Goal: Contribute content: Add original content to the website for others to see

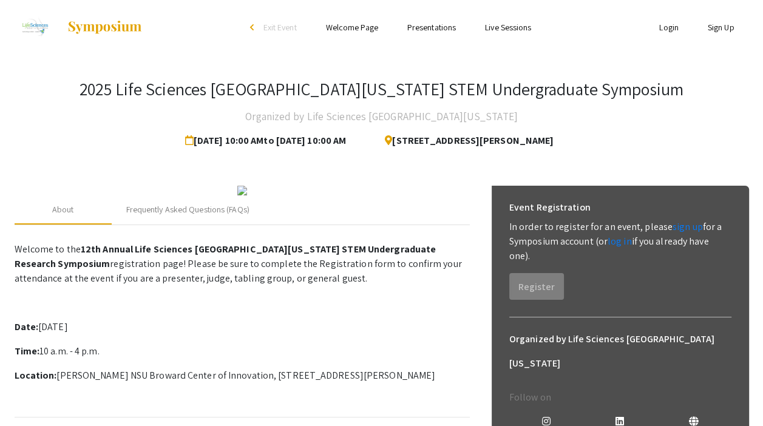
click at [668, 27] on link "Login" at bounding box center [668, 27] width 19 height 11
click at [621, 243] on link "log in" at bounding box center [619, 241] width 24 height 13
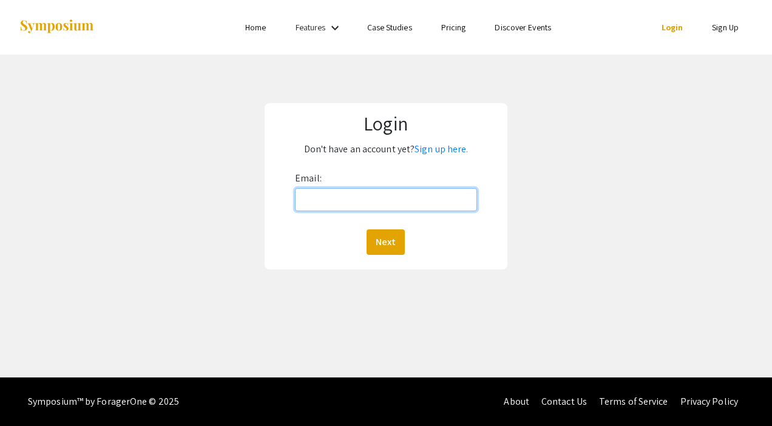
click at [422, 192] on input "Email:" at bounding box center [386, 199] width 182 height 23
type input "[EMAIL_ADDRESS][DOMAIN_NAME]"
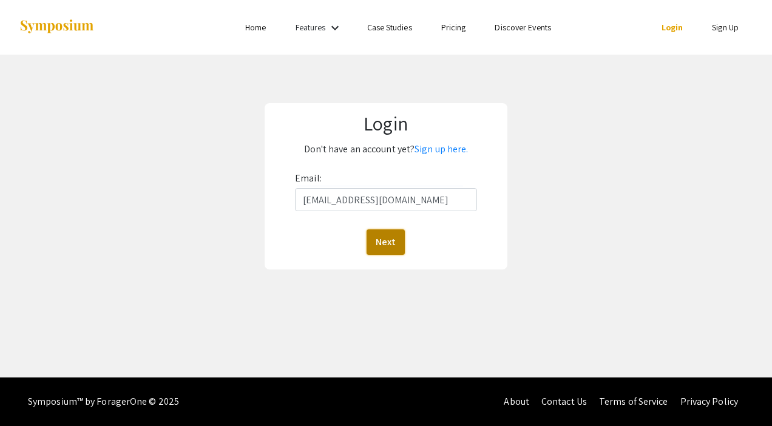
click at [369, 236] on button "Next" at bounding box center [385, 241] width 38 height 25
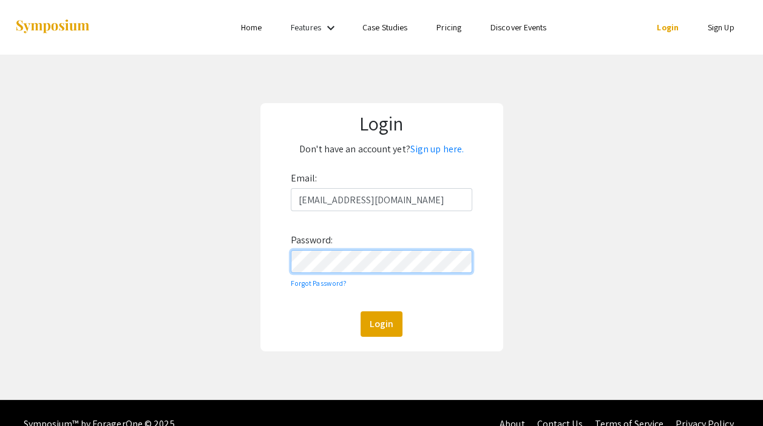
click at [360, 311] on button "Login" at bounding box center [381, 323] width 42 height 25
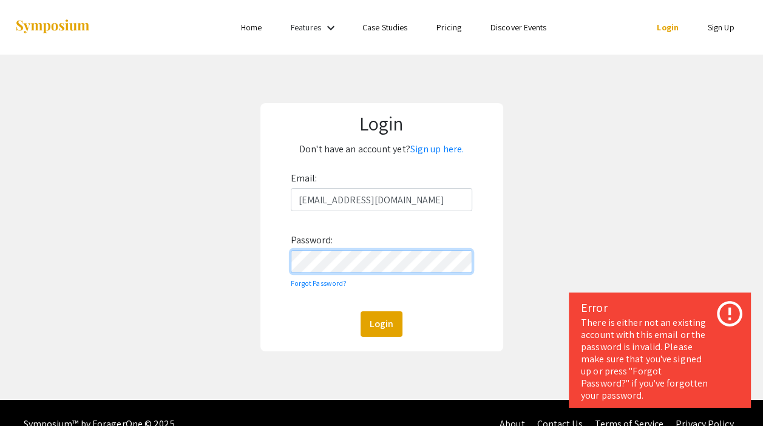
click at [360, 311] on button "Login" at bounding box center [381, 323] width 42 height 25
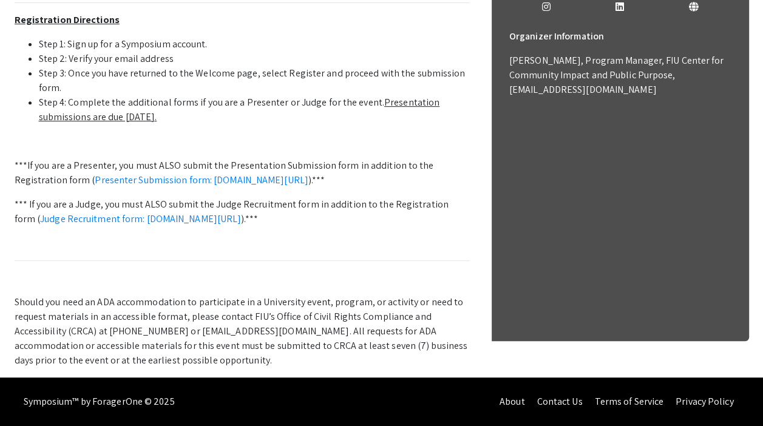
scroll to position [485, 0]
click at [281, 186] on link "Presenter Submission form: symposium.foragerone.com/lssfsymposium2025/submission" at bounding box center [202, 180] width 214 height 13
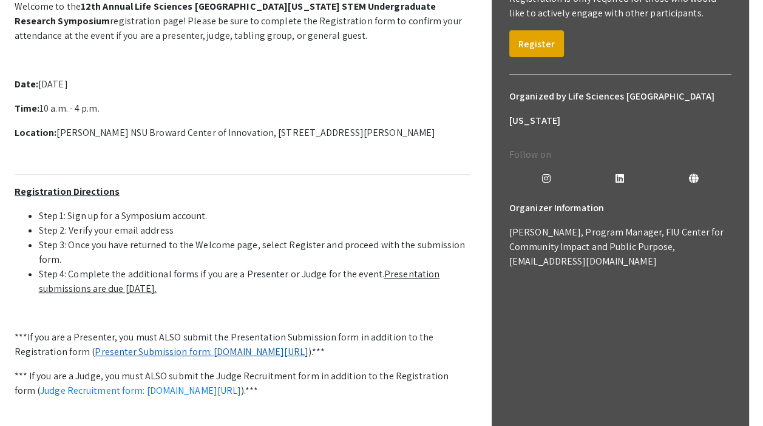
scroll to position [182, 0]
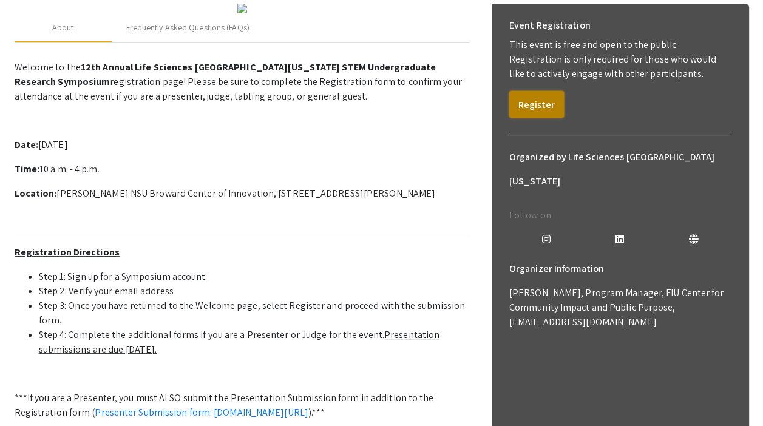
click at [549, 106] on button "Register" at bounding box center [536, 104] width 55 height 27
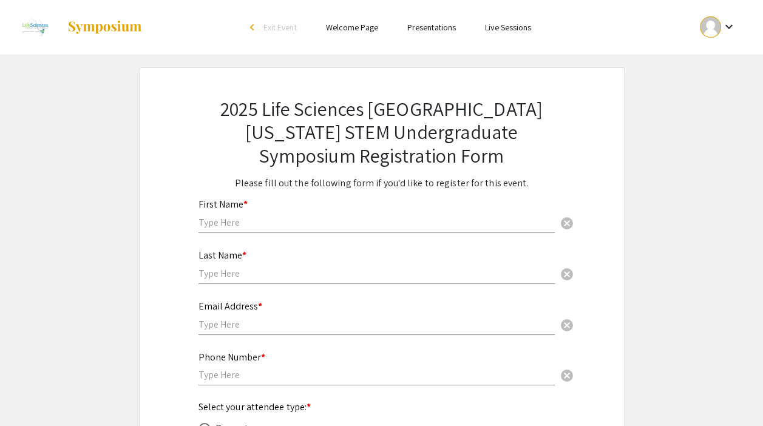
click at [352, 223] on input "text" at bounding box center [376, 222] width 356 height 13
type input "[PERSON_NAME]"
click at [312, 274] on input "text" at bounding box center [376, 273] width 356 height 13
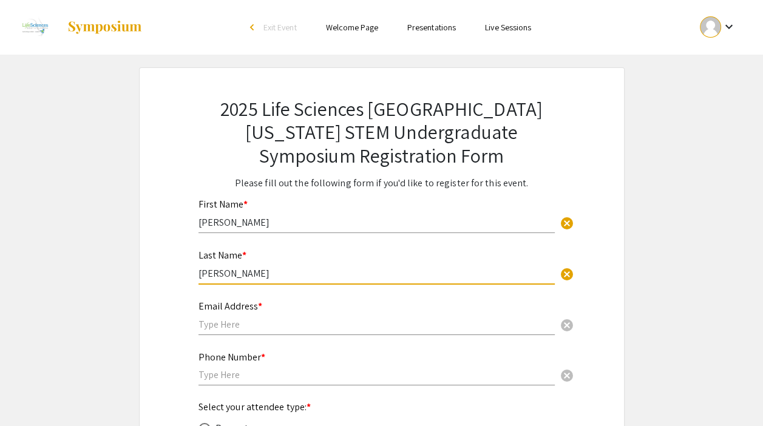
type input "[PERSON_NAME]"
click at [277, 323] on input "text" at bounding box center [376, 324] width 356 height 13
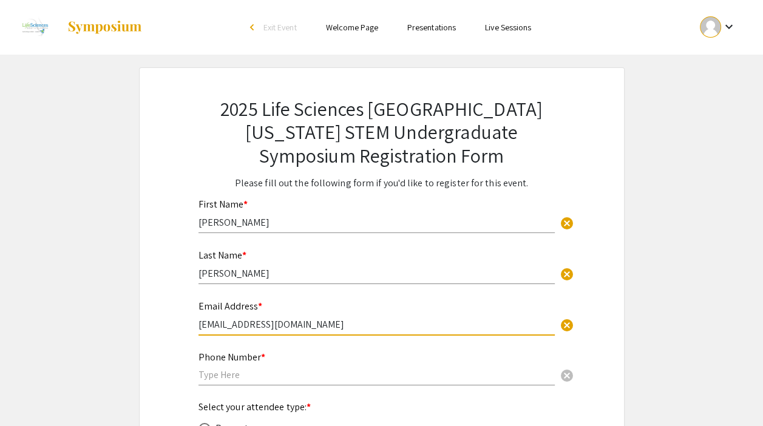
type input "[EMAIL_ADDRESS][DOMAIN_NAME]"
click at [263, 370] on input "text" at bounding box center [376, 374] width 356 height 13
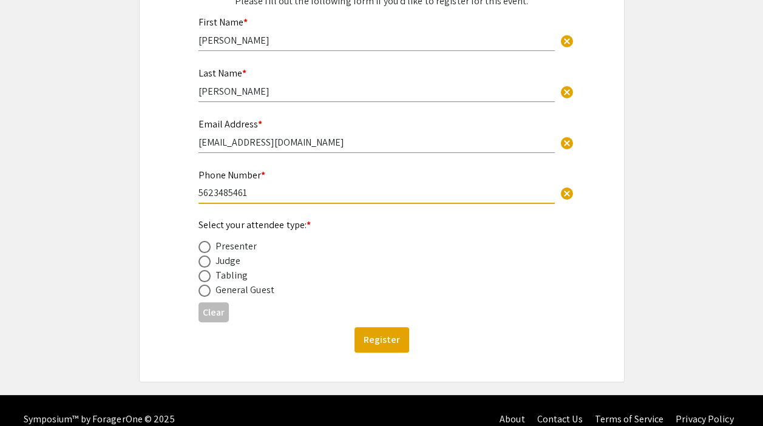
scroll to position [197, 0]
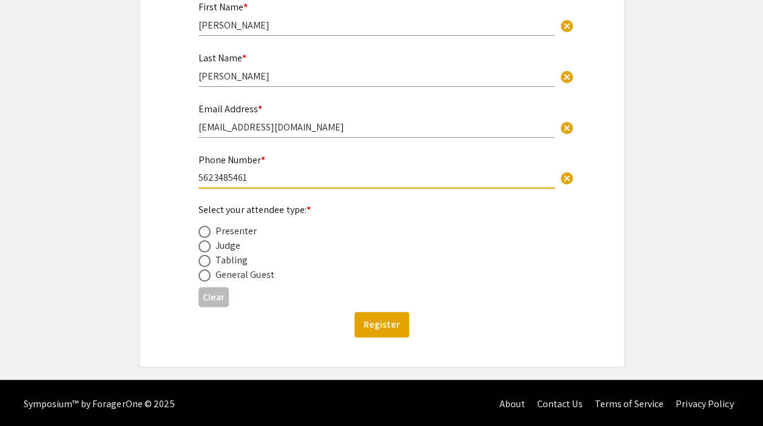
type input "5623485461"
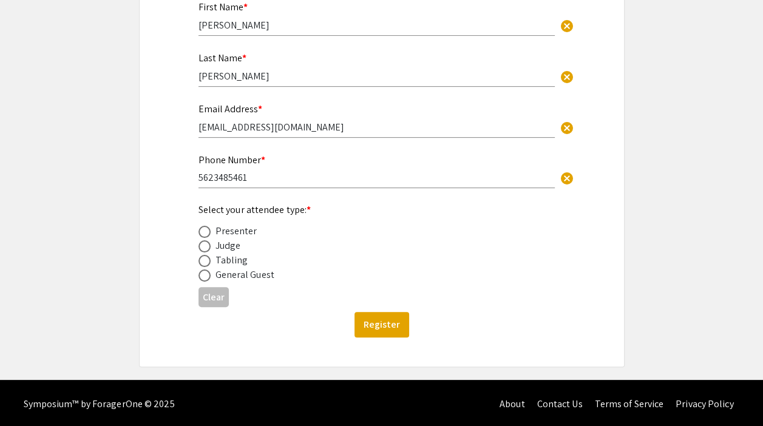
click at [233, 232] on div "Presenter" at bounding box center [236, 231] width 42 height 15
click at [206, 228] on span at bounding box center [204, 232] width 12 height 12
click at [206, 228] on input "radio" at bounding box center [204, 232] width 12 height 12
radio input "true"
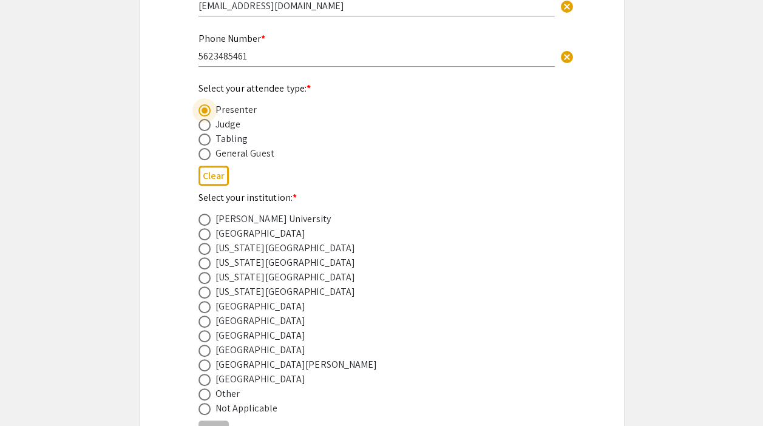
scroll to position [379, 0]
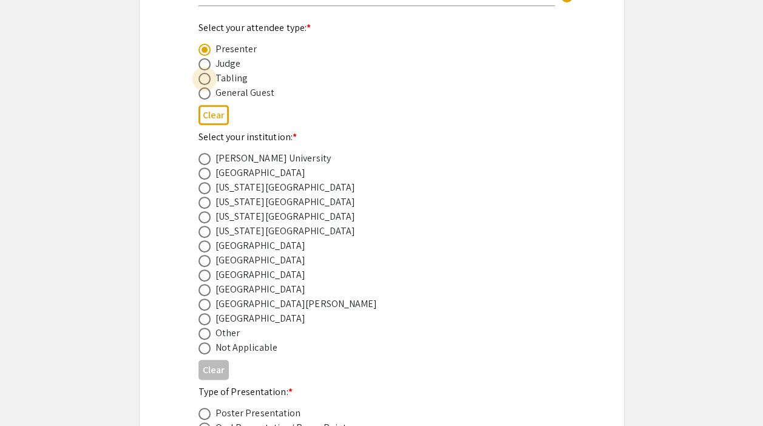
click at [204, 74] on span at bounding box center [204, 79] width 12 height 12
click at [204, 74] on input "radio" at bounding box center [204, 79] width 12 height 12
radio input "true"
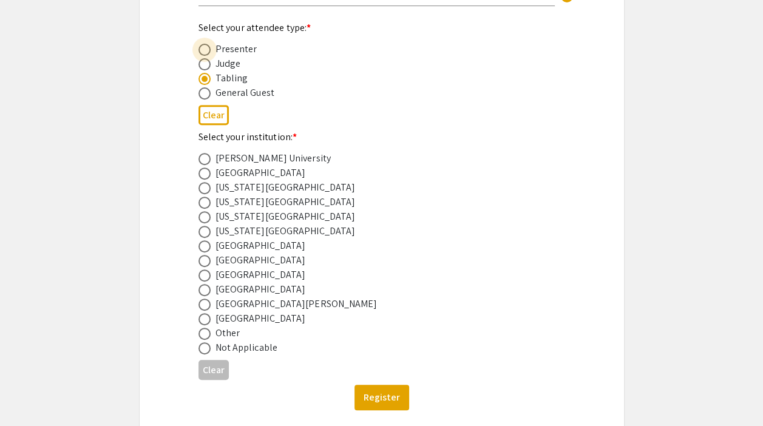
click at [211, 49] on label at bounding box center [206, 50] width 17 height 12
click at [211, 49] on input "radio" at bounding box center [204, 50] width 12 height 12
radio input "true"
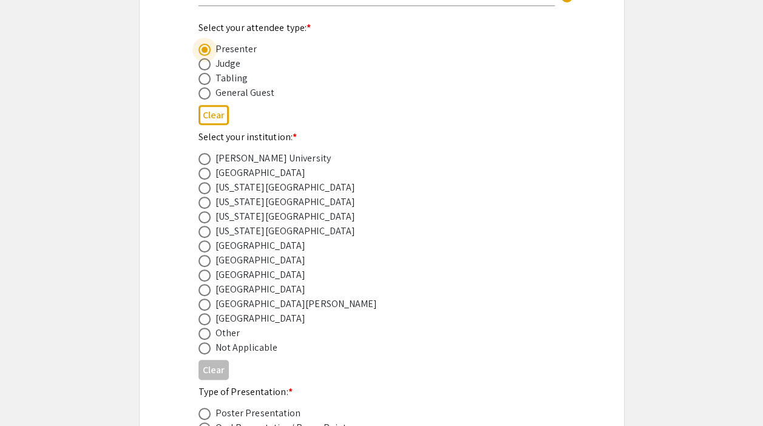
scroll to position [319, 0]
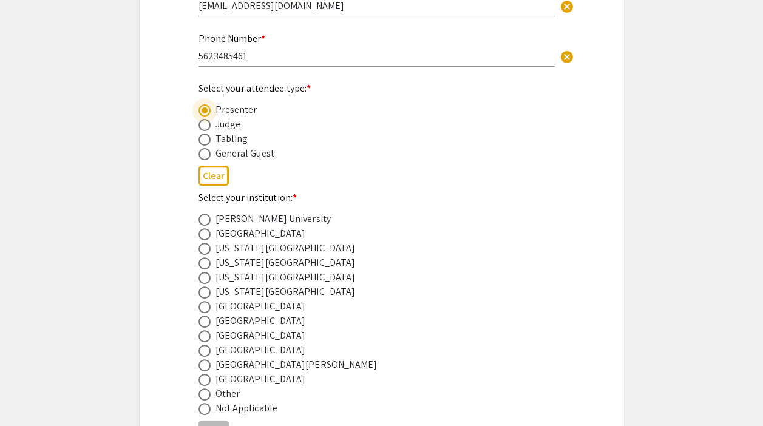
click at [208, 138] on span at bounding box center [204, 139] width 12 height 12
click at [208, 138] on input "radio" at bounding box center [204, 139] width 12 height 12
radio input "true"
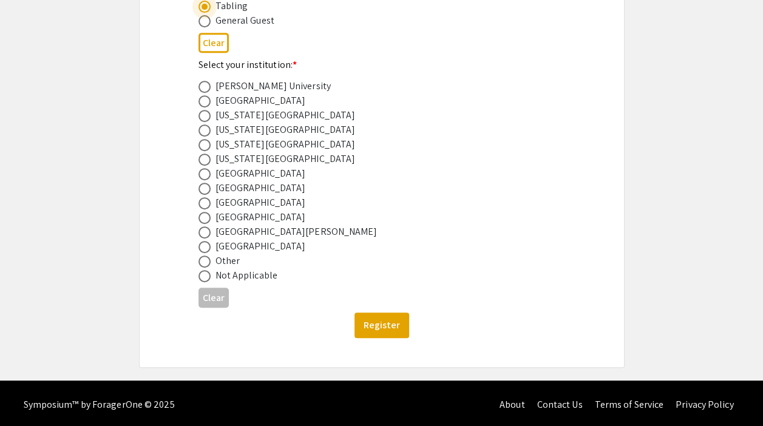
scroll to position [209, 0]
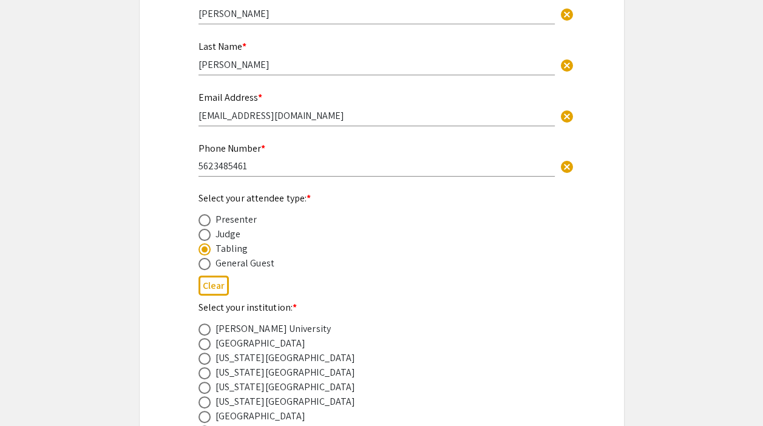
click at [201, 227] on mat-radio-button at bounding box center [206, 234] width 17 height 15
click at [203, 225] on span at bounding box center [204, 220] width 12 height 12
click at [203, 225] on input "radio" at bounding box center [204, 220] width 12 height 12
radio input "true"
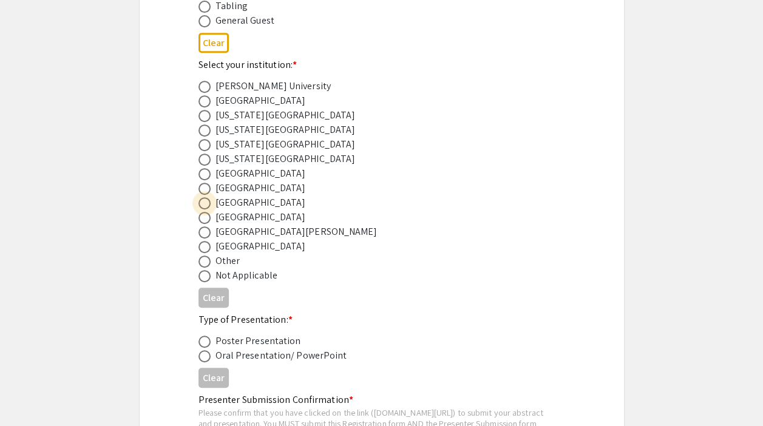
click at [207, 197] on span at bounding box center [204, 203] width 12 height 12
click at [207, 197] on input "radio" at bounding box center [204, 203] width 12 height 12
radio input "true"
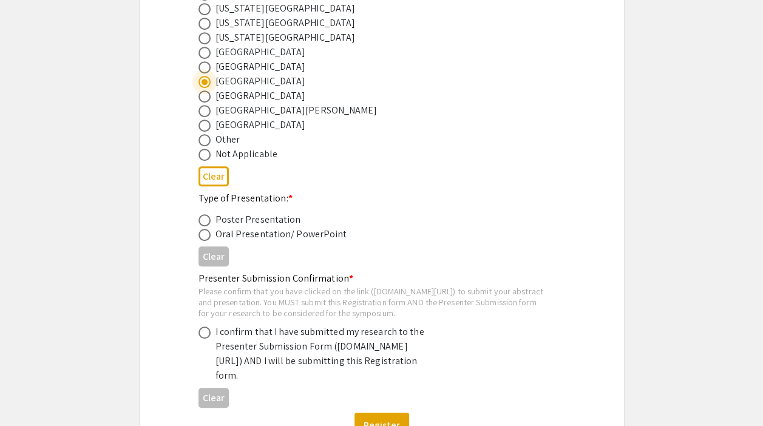
scroll to position [633, 0]
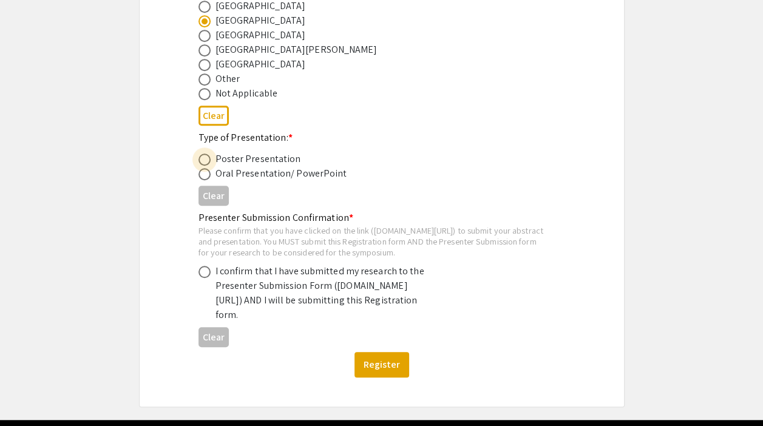
click at [205, 162] on span at bounding box center [204, 159] width 12 height 12
click at [205, 162] on input "radio" at bounding box center [204, 159] width 12 height 12
radio input "true"
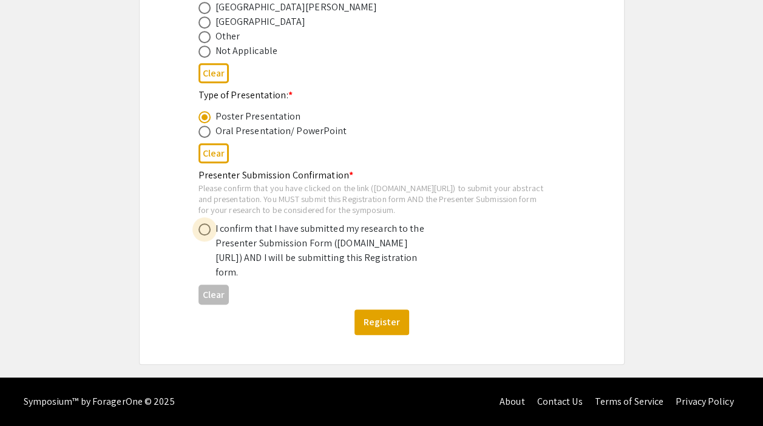
click at [204, 223] on span at bounding box center [204, 229] width 12 height 12
click at [204, 223] on input "radio" at bounding box center [204, 229] width 12 height 12
radio input "true"
click at [377, 326] on button "Register" at bounding box center [381, 321] width 55 height 25
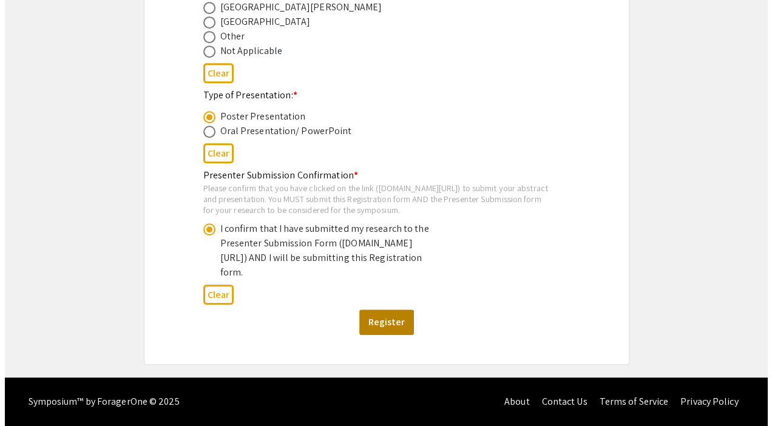
scroll to position [0, 0]
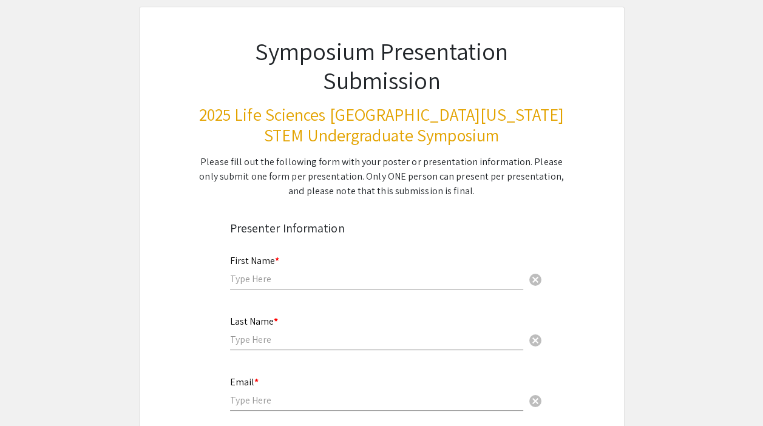
scroll to position [121, 0]
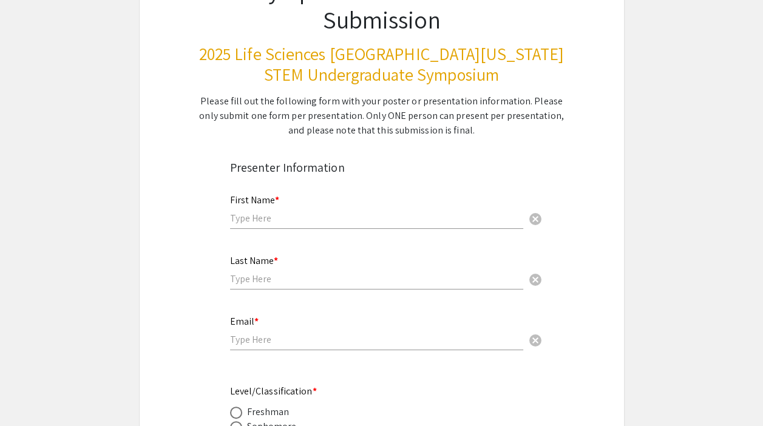
click at [315, 228] on div "First Name * cancel" at bounding box center [376, 206] width 293 height 46
click at [314, 224] on div "First Name * cancel" at bounding box center [376, 206] width 293 height 46
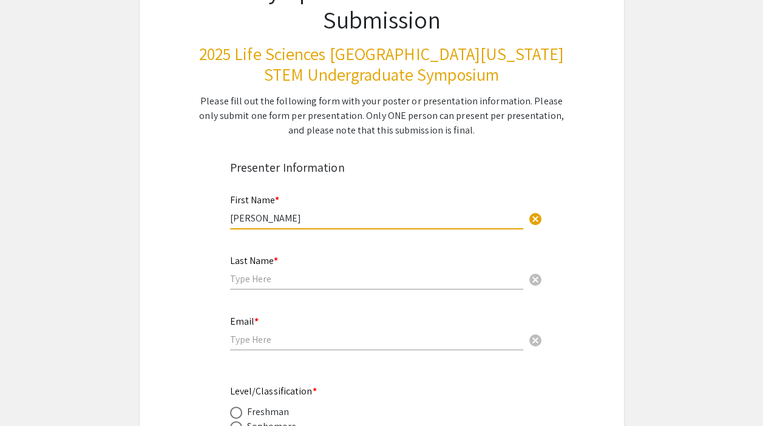
type input "[PERSON_NAME]"
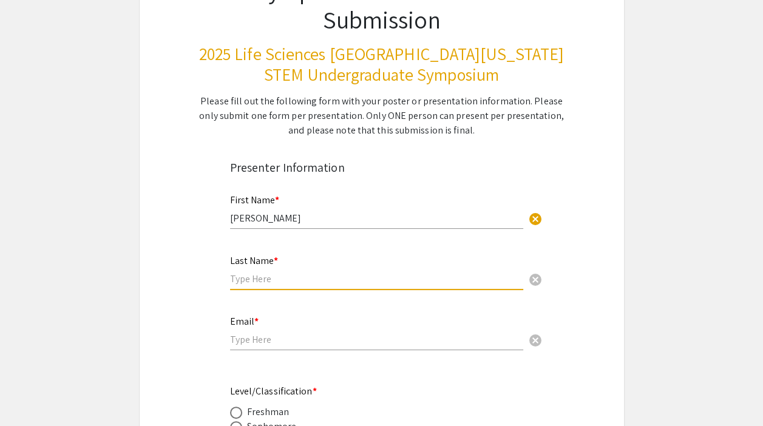
click at [238, 282] on input "text" at bounding box center [376, 278] width 293 height 13
type input "[PERSON_NAME]"
click at [252, 337] on input "email" at bounding box center [376, 339] width 293 height 13
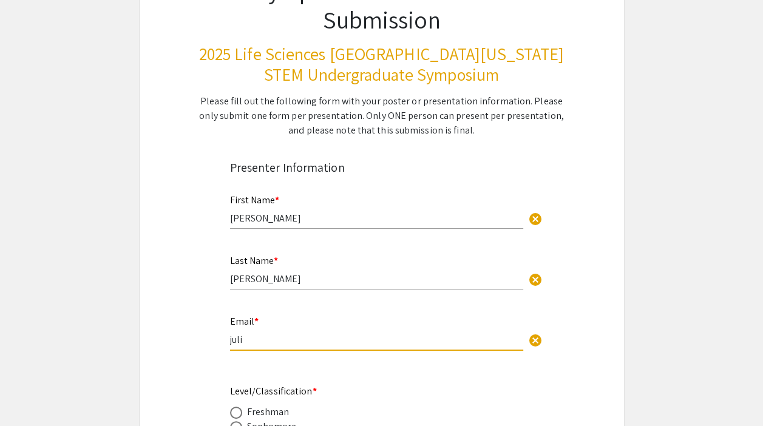
type input "[EMAIL_ADDRESS][DOMAIN_NAME]"
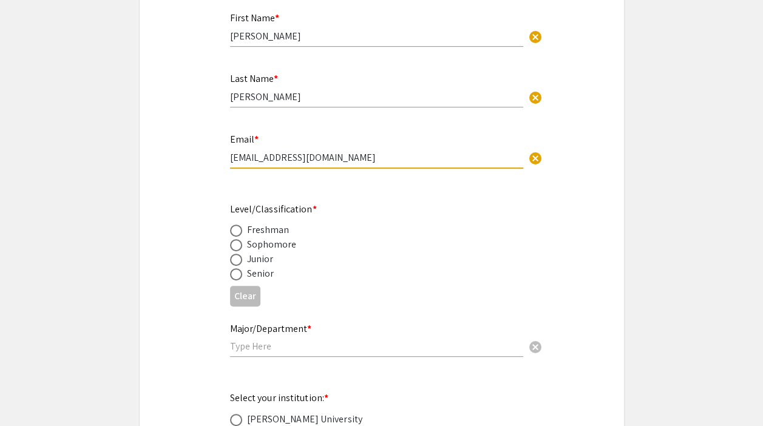
scroll to position [425, 0]
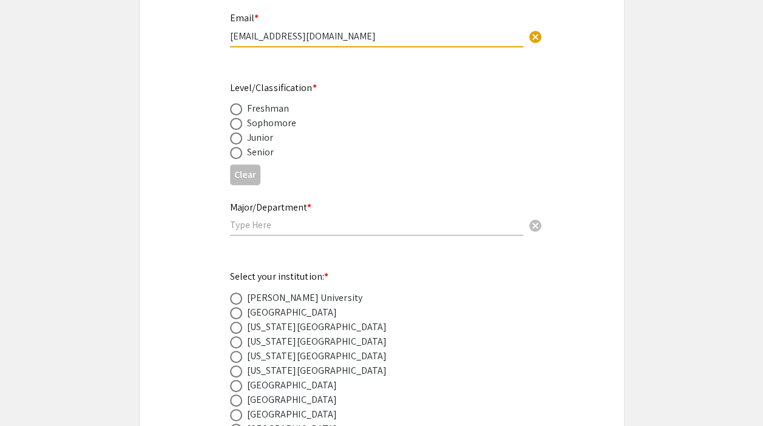
click at [256, 135] on div "Junior" at bounding box center [260, 137] width 27 height 15
click at [236, 140] on span at bounding box center [236, 138] width 12 height 12
click at [236, 140] on input "radio" at bounding box center [236, 138] width 12 height 12
radio input "true"
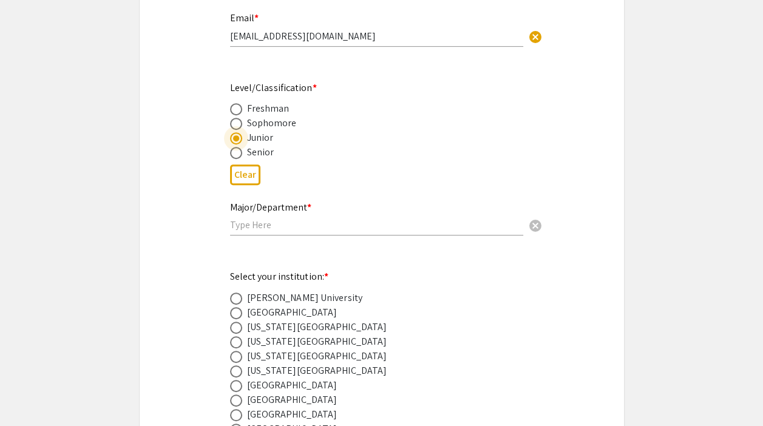
click at [302, 231] on div "Major/Department * cancel" at bounding box center [376, 213] width 293 height 46
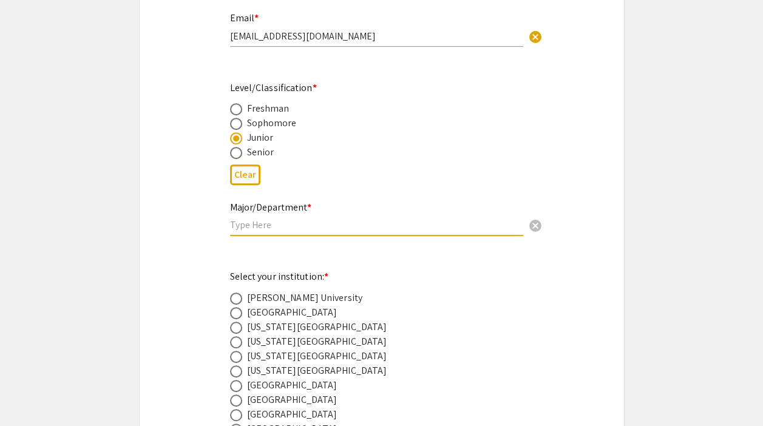
click at [300, 225] on input "text" at bounding box center [376, 224] width 293 height 13
type input "B"
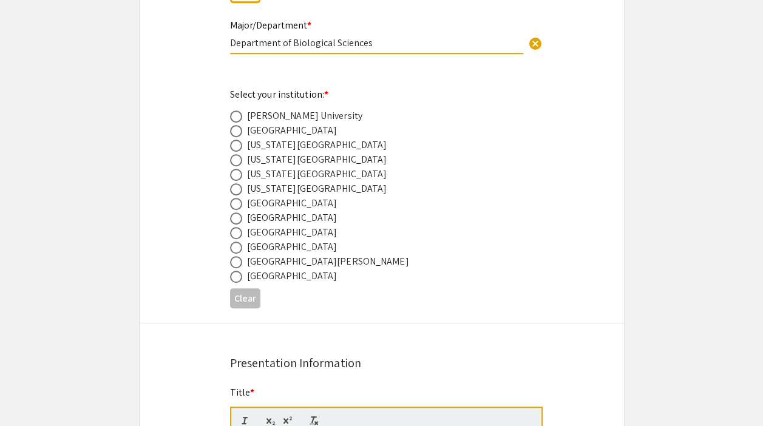
click at [230, 39] on input "Department of Biological Sciences" at bounding box center [376, 42] width 293 height 13
type input "Biology/Department of Biological Sciences"
click at [265, 232] on div "Nova Southeastern University" at bounding box center [292, 232] width 90 height 15
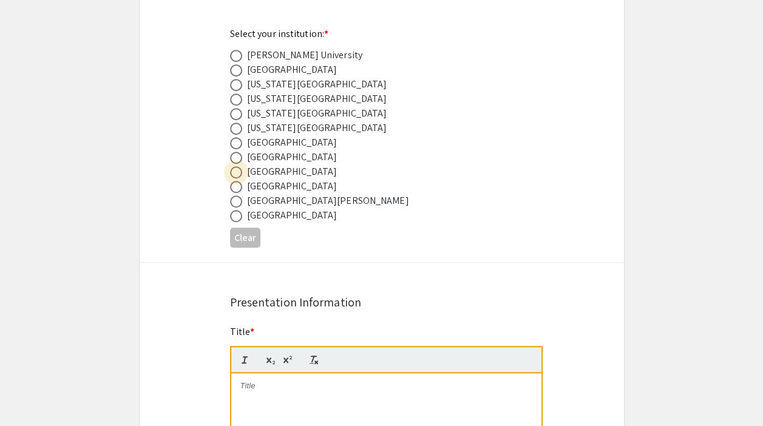
click at [235, 170] on span at bounding box center [236, 172] width 12 height 12
click at [235, 170] on input "radio" at bounding box center [236, 172] width 12 height 12
radio input "true"
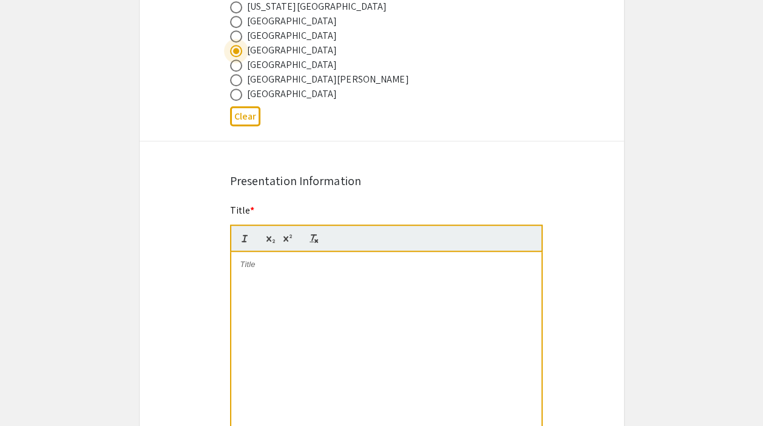
scroll to position [849, 0]
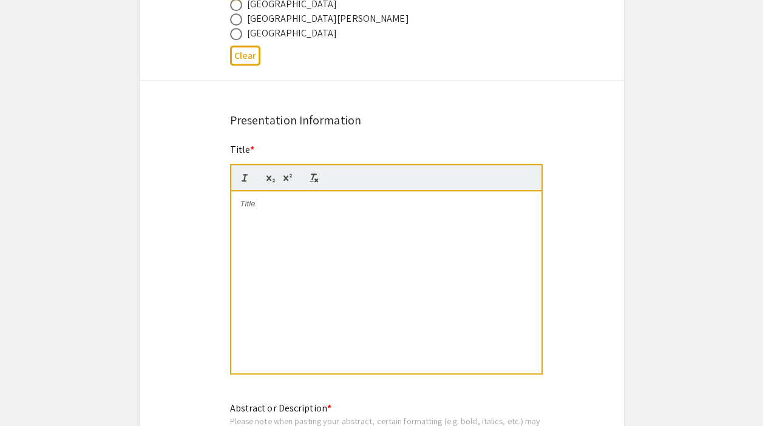
click at [342, 224] on div at bounding box center [386, 282] width 310 height 182
drag, startPoint x: 592, startPoint y: 127, endPoint x: 468, endPoint y: 169, distance: 130.3
click at [592, 127] on div "Symposium Presentation Submission 2025 Life Sciences South Florida STEM Undergr…" at bounding box center [381, 312] width 485 height 2189
click at [348, 204] on p at bounding box center [386, 203] width 292 height 11
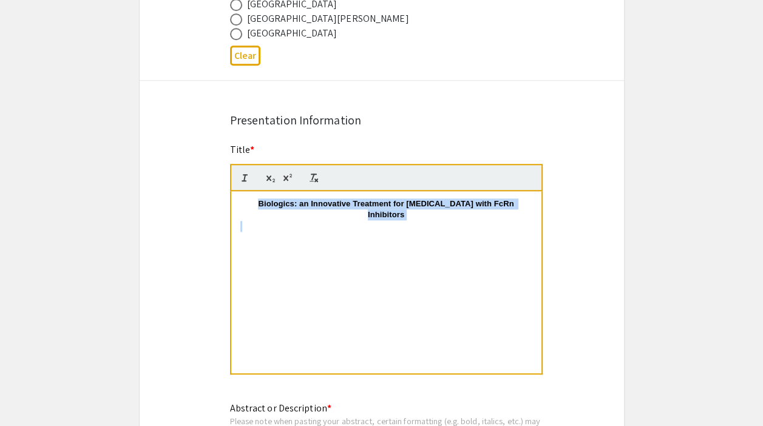
drag, startPoint x: 252, startPoint y: 200, endPoint x: 549, endPoint y: 265, distance: 303.7
click at [548, 265] on div "Symposium Presentation Submission 2025 Life Sciences South Florida STEM Undergr…" at bounding box center [381, 312] width 485 height 2189
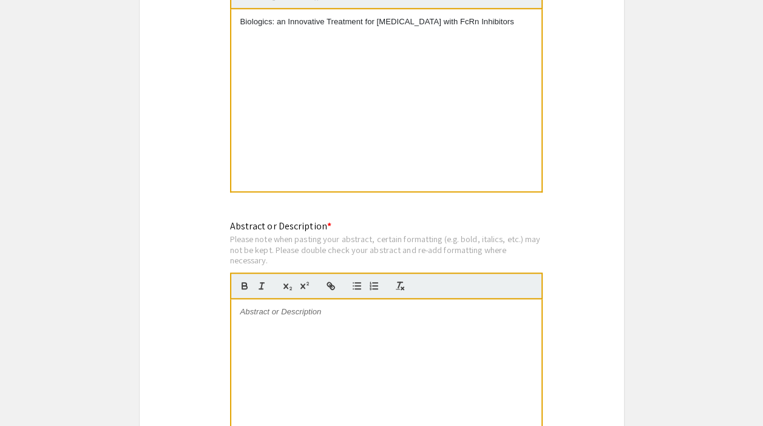
scroll to position [1153, 0]
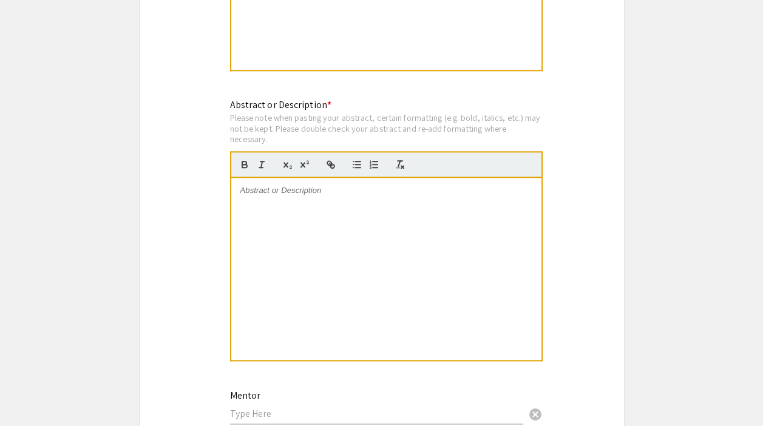
drag, startPoint x: 595, startPoint y: 177, endPoint x: 571, endPoint y: 181, distance: 23.9
click at [595, 177] on div "Symposium Presentation Submission 2025 Life Sciences South Florida STEM Undergr…" at bounding box center [381, 9] width 485 height 2189
click at [410, 207] on div at bounding box center [386, 269] width 310 height 182
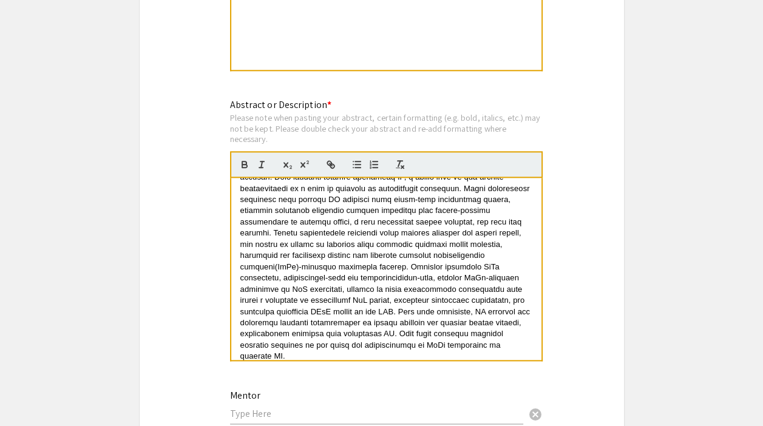
scroll to position [67, 0]
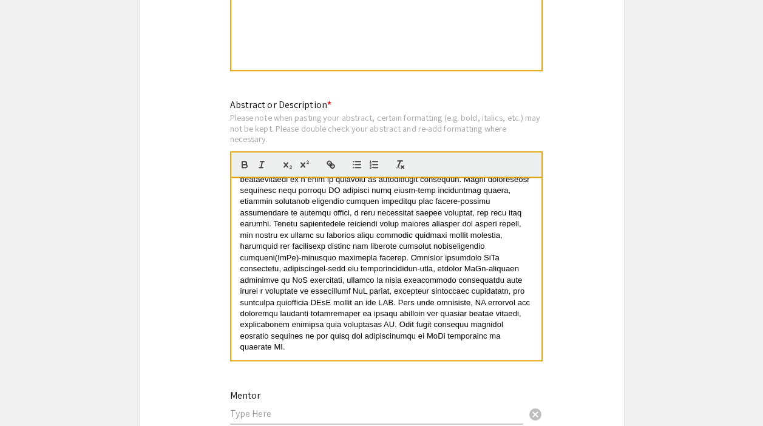
click at [630, 144] on app-submissions "Symposium Presentation Submission 2025 Life Sciences South Florida STEM Undergr…" at bounding box center [381, 9] width 763 height 2189
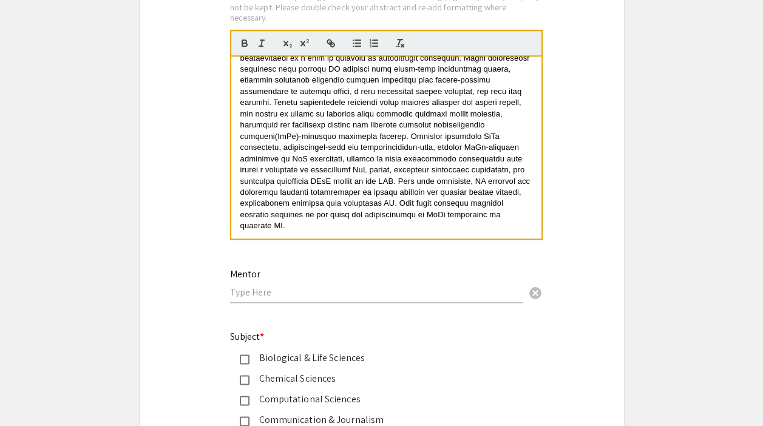
scroll to position [1395, 0]
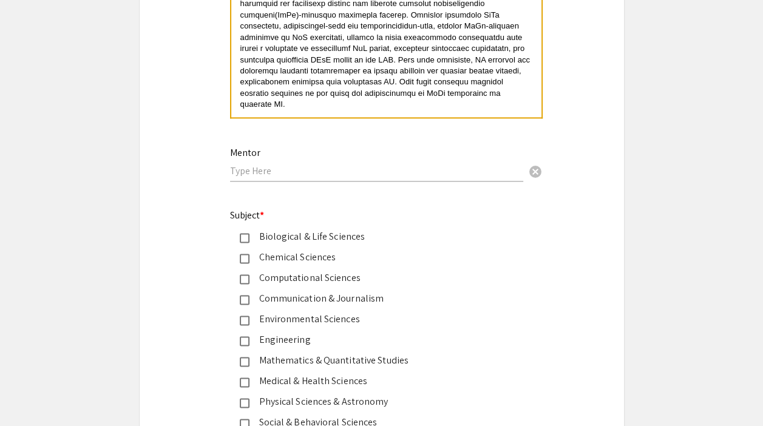
click at [356, 173] on input "text" at bounding box center [376, 170] width 293 height 13
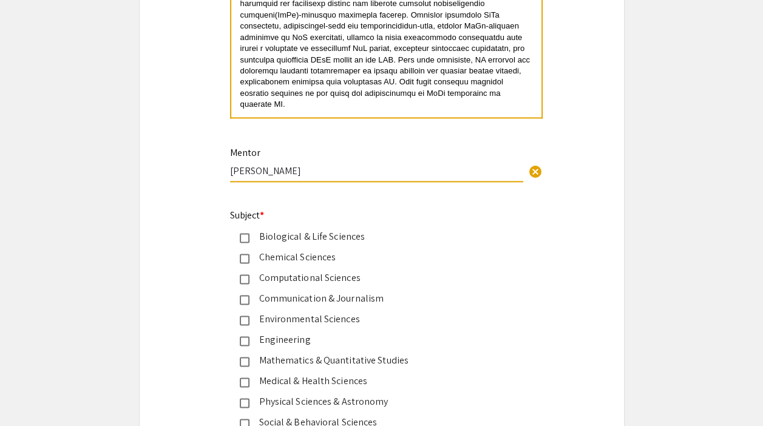
scroll to position [1517, 0]
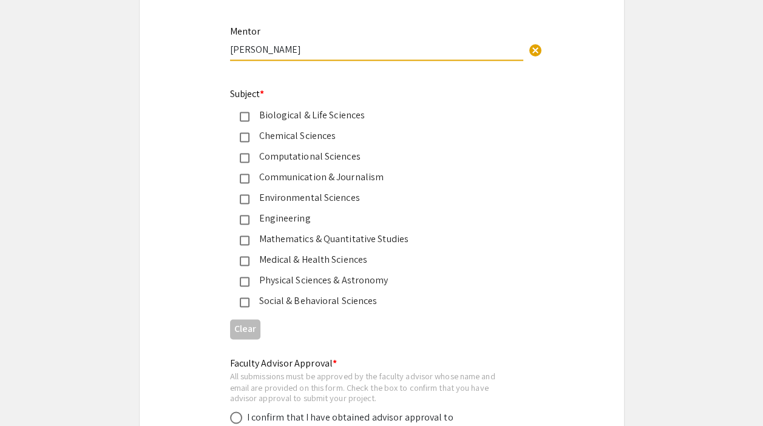
type input "Dr. Zorica Scuric"
click at [317, 108] on div "Biological & Life Sciences" at bounding box center [376, 115] width 255 height 15
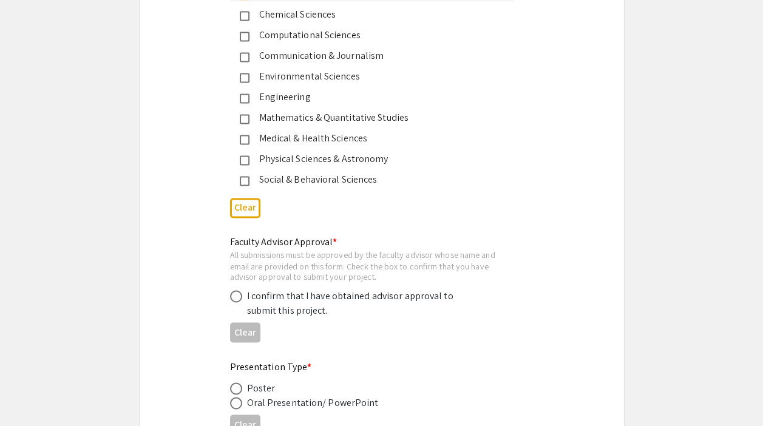
scroll to position [1699, 0]
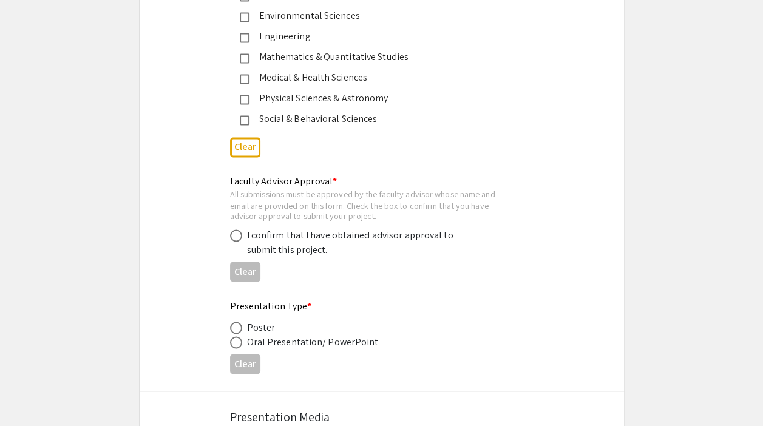
click at [292, 231] on div "I confirm that I have obtained advisor approval to submit this project." at bounding box center [353, 242] width 212 height 29
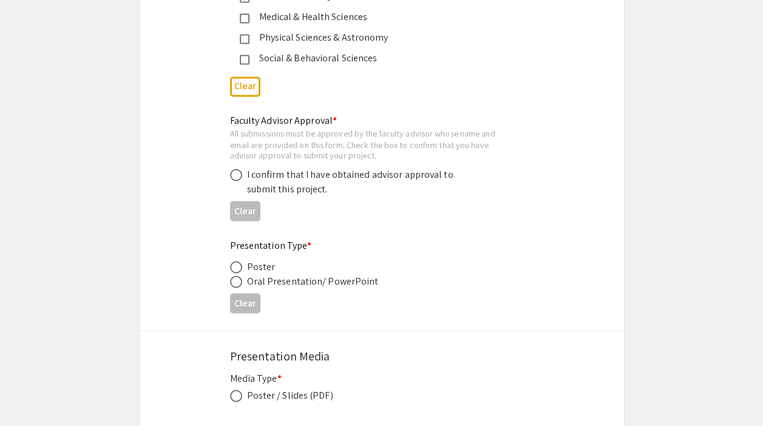
click at [234, 174] on span at bounding box center [236, 175] width 12 height 12
click at [234, 174] on input "radio" at bounding box center [236, 175] width 12 height 12
radio input "true"
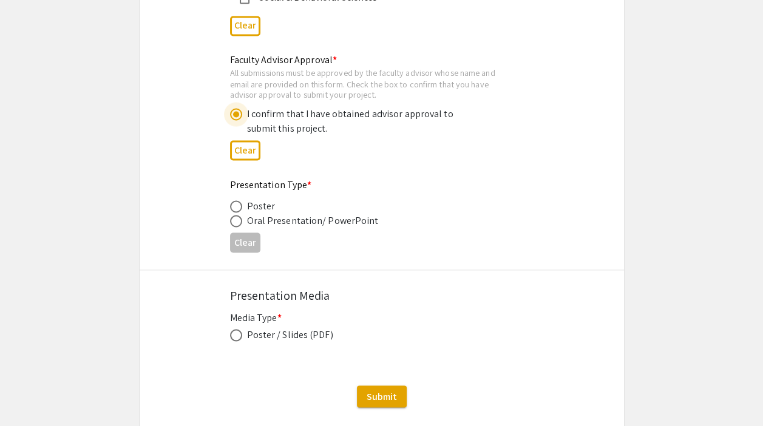
scroll to position [1881, 0]
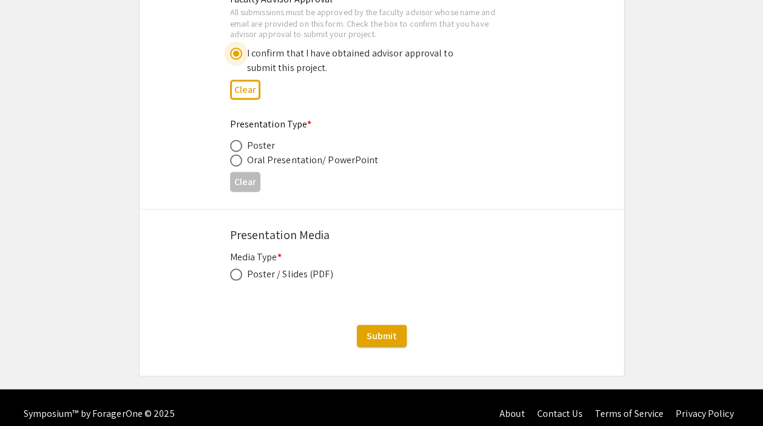
click at [235, 140] on span at bounding box center [236, 146] width 12 height 12
click at [235, 140] on input "radio" at bounding box center [236, 146] width 12 height 12
radio input "true"
click at [236, 271] on span at bounding box center [236, 274] width 12 height 12
click at [236, 271] on input "radio" at bounding box center [236, 274] width 12 height 12
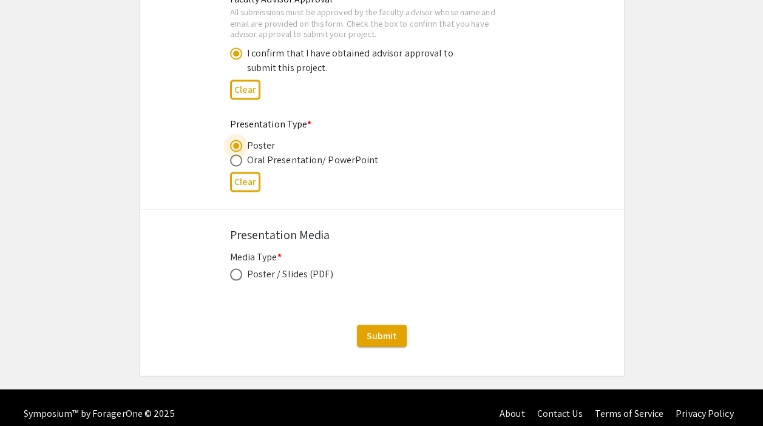
radio input "true"
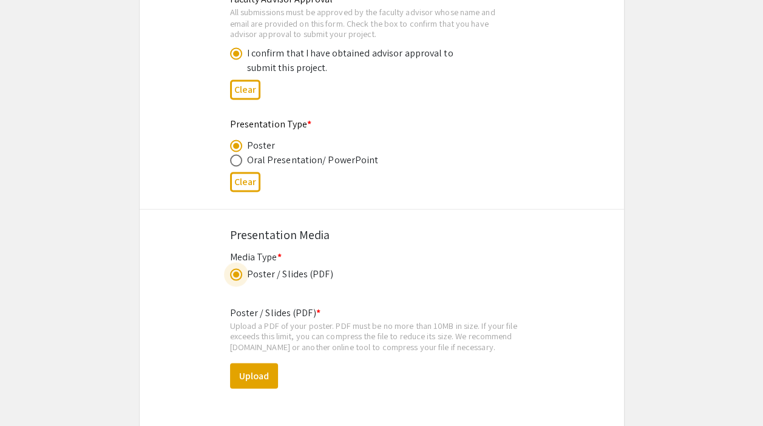
scroll to position [2002, 0]
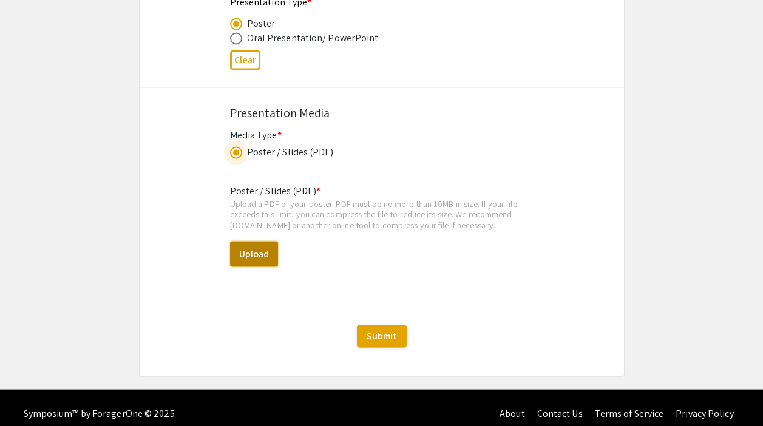
click at [260, 246] on button "Upload" at bounding box center [254, 253] width 48 height 25
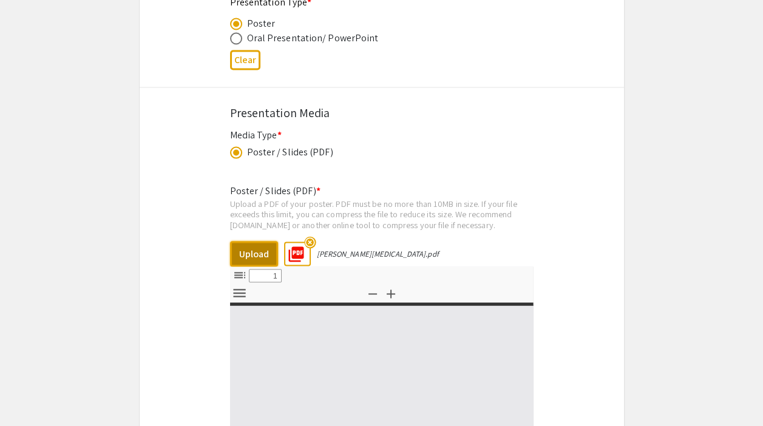
select select "custom"
type input "0"
select select "custom"
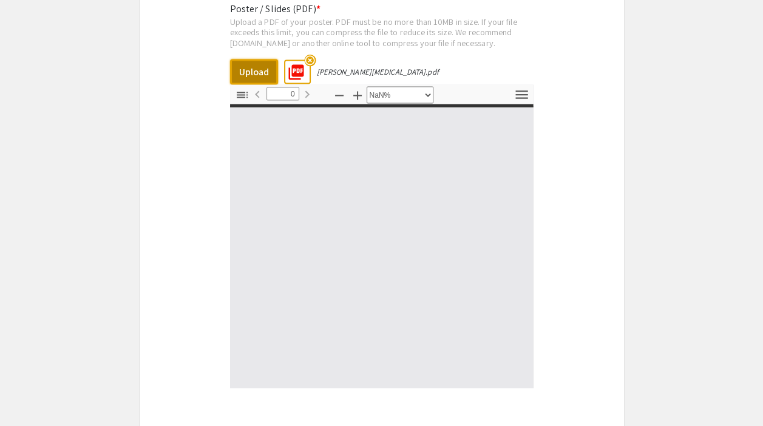
scroll to position [2245, 0]
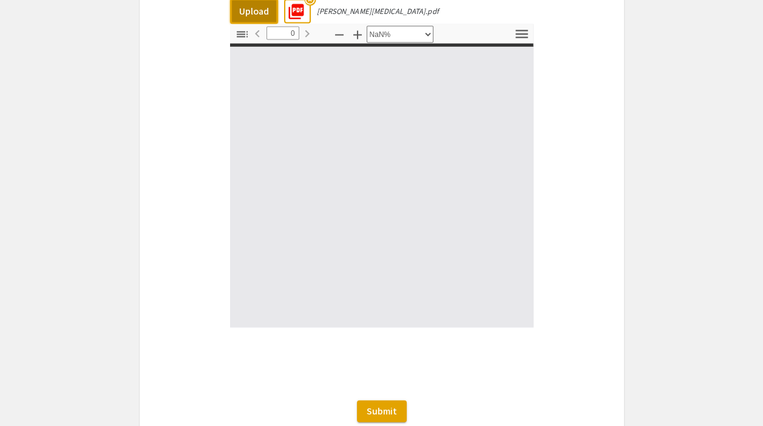
type input "1"
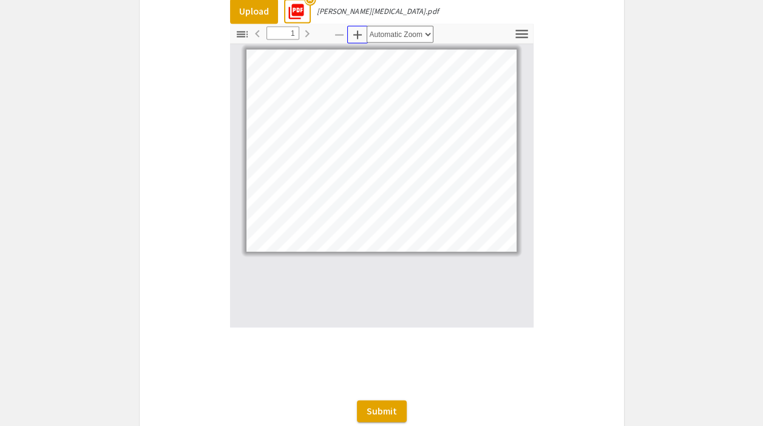
click at [360, 31] on icon "button" at bounding box center [357, 35] width 15 height 15
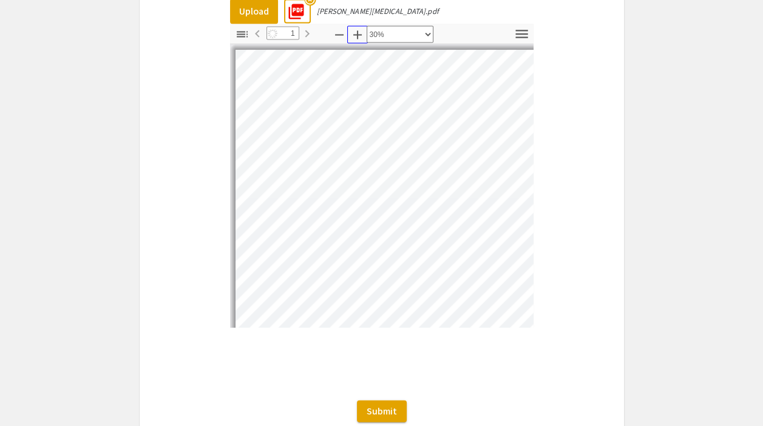
click at [360, 31] on icon "button" at bounding box center [357, 35] width 15 height 15
click at [345, 28] on icon "button" at bounding box center [339, 35] width 15 height 15
select select "custom"
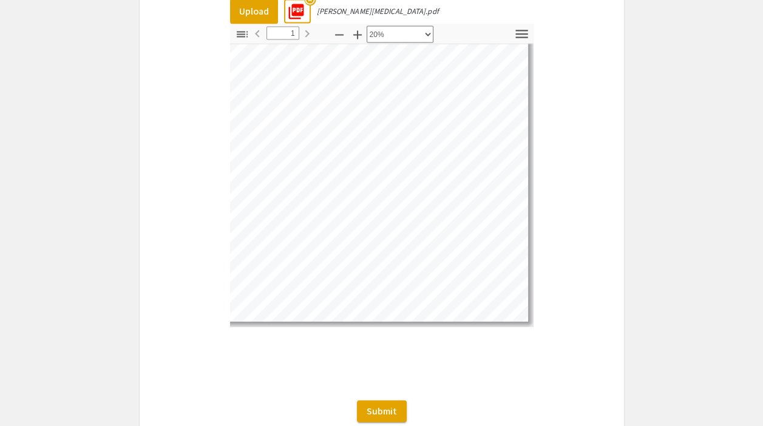
scroll to position [0, 275]
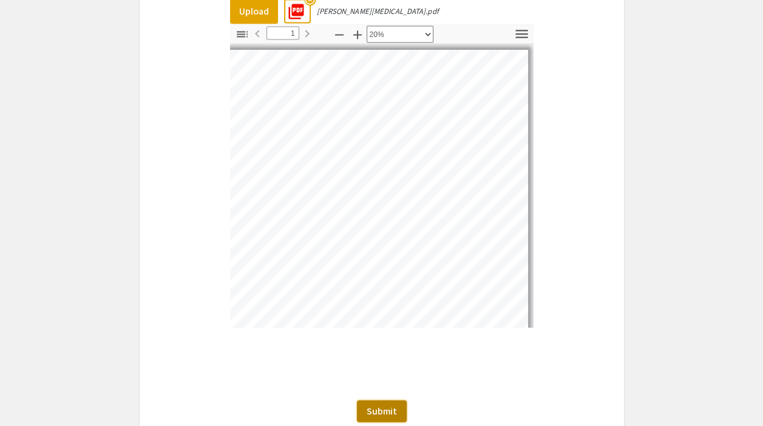
click at [370, 405] on span "Submit" at bounding box center [381, 411] width 30 height 13
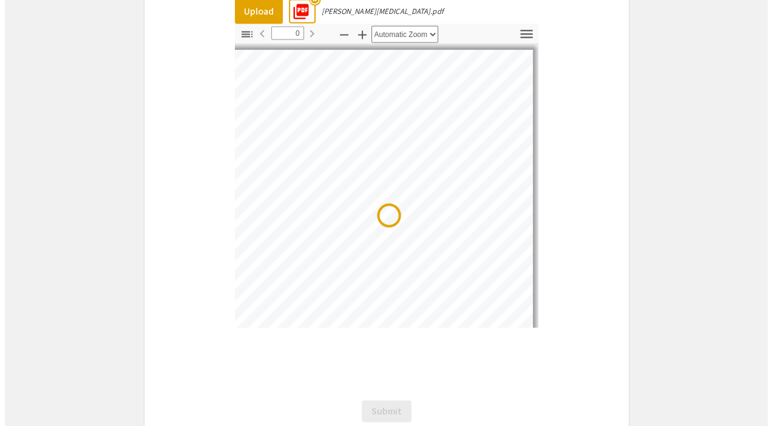
scroll to position [0, 0]
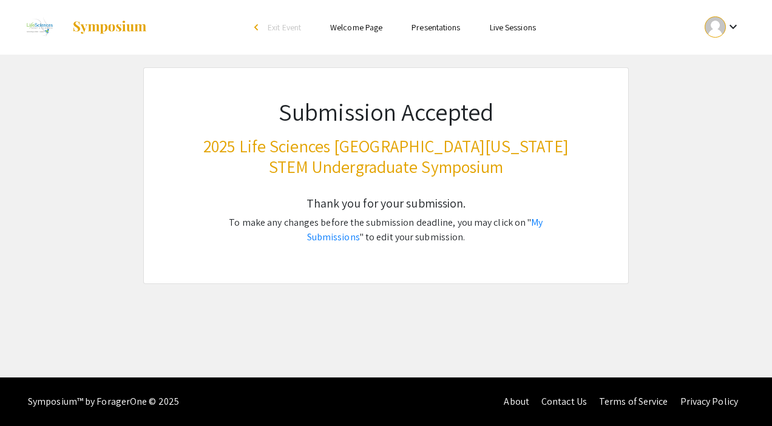
click at [626, 219] on div "Submission Accepted 2025 Life Sciences South Florida STEM Undergraduate Symposi…" at bounding box center [385, 175] width 485 height 217
click at [540, 226] on link "My Submissions" at bounding box center [425, 229] width 236 height 27
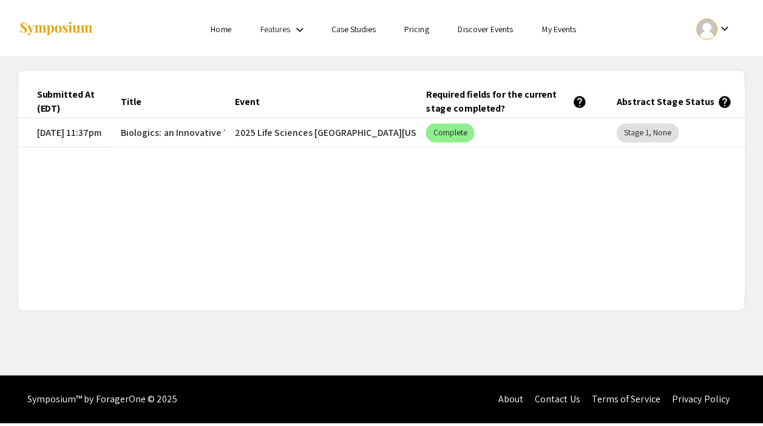
scroll to position [0, 83]
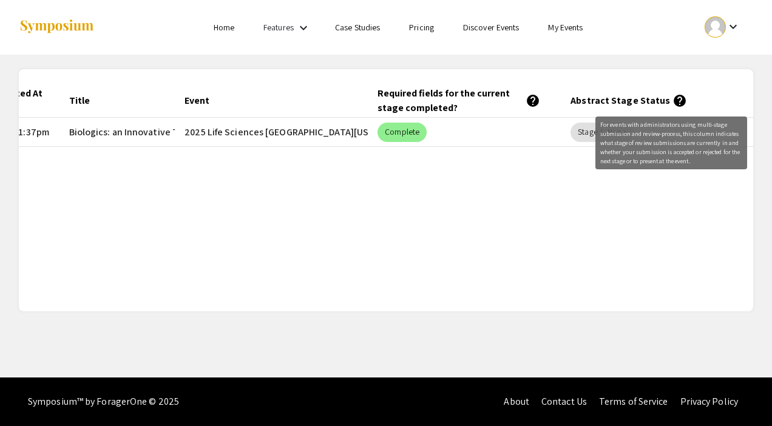
click at [672, 100] on mat-icon "help" at bounding box center [679, 100] width 15 height 15
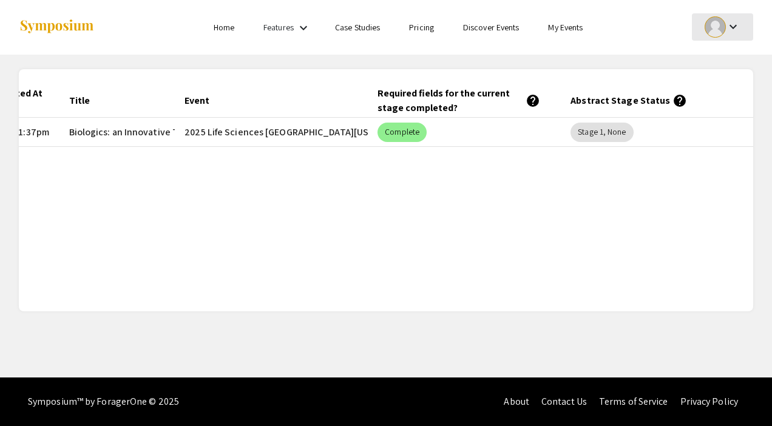
click at [723, 20] on div at bounding box center [714, 26] width 21 height 21
click at [706, 71] on button "My Account" at bounding box center [729, 60] width 75 height 29
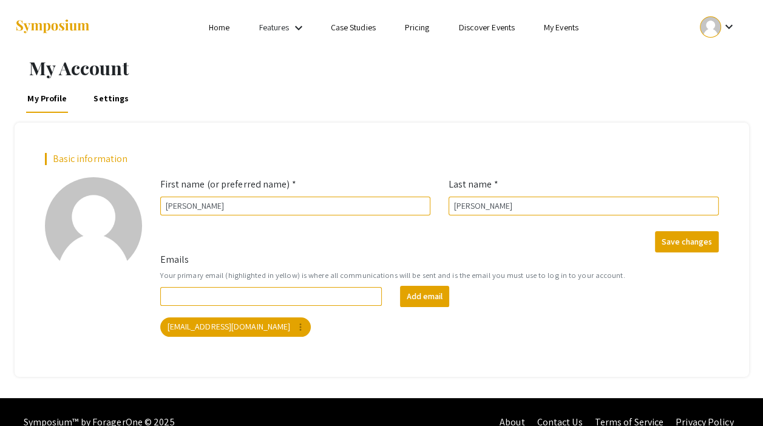
click at [218, 35] on div at bounding box center [136, 27] width 242 height 55
click at [548, 30] on link "My Events" at bounding box center [561, 27] width 35 height 11
